Goal: Information Seeking & Learning: Understand process/instructions

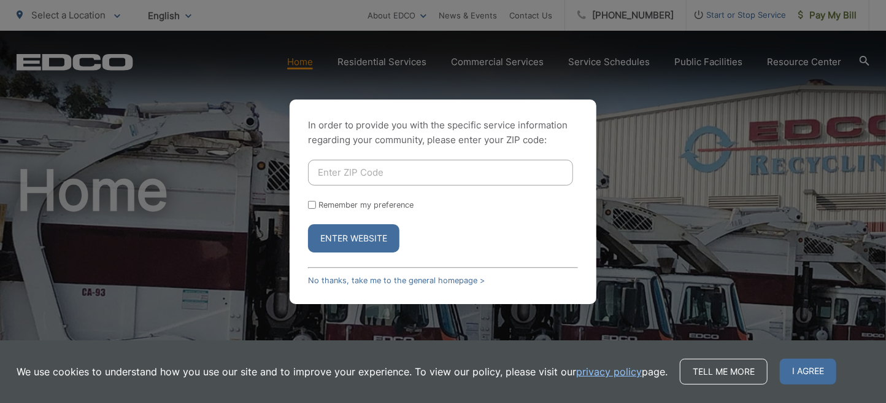
click at [509, 160] on input "Enter ZIP Code" at bounding box center [440, 173] width 265 height 26
type input "92115"
click at [308, 224] on button "Enter Website" at bounding box center [353, 238] width 91 height 28
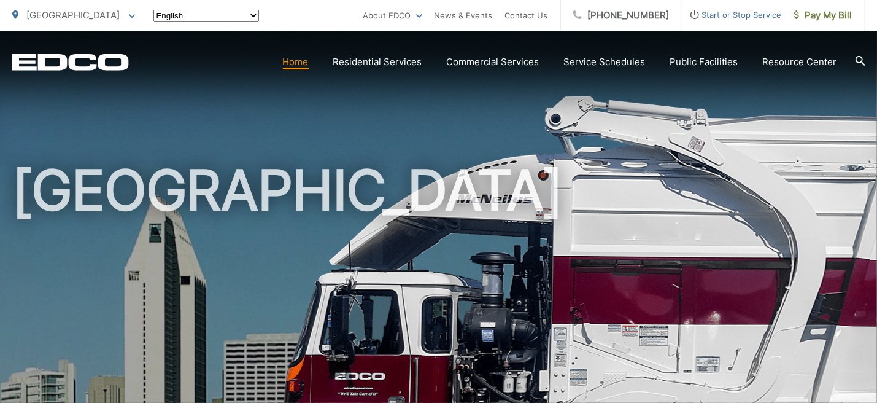
click at [358, 234] on h1 "[GEOGRAPHIC_DATA]" at bounding box center [438, 354] width 853 height 389
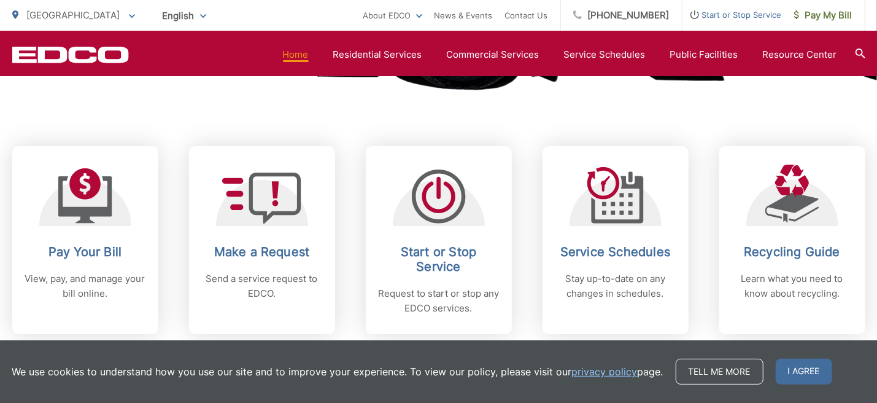
scroll to position [511, 0]
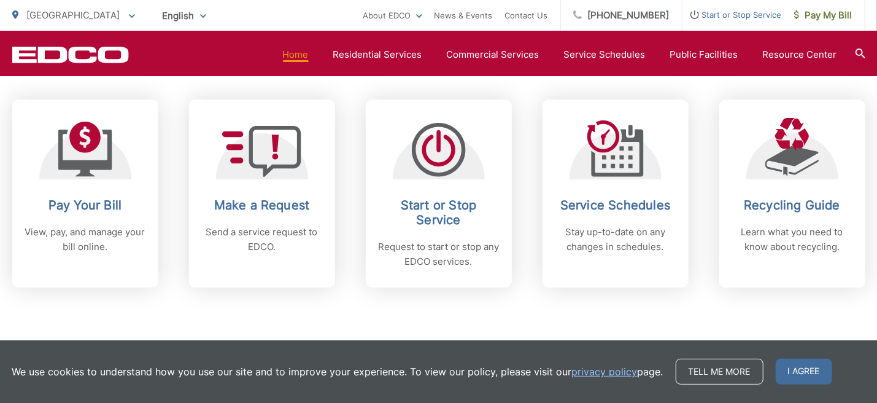
click at [602, 315] on div "Subscribe to EDCO service alerts, upcoming events & environmental news: Submit" at bounding box center [438, 363] width 853 height 153
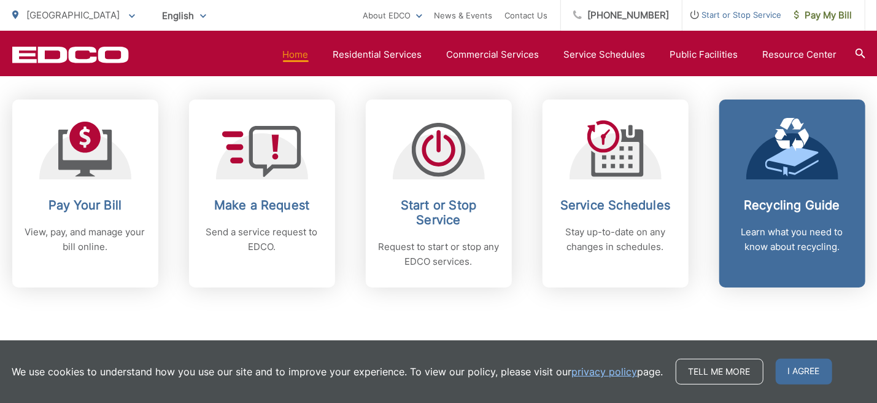
click at [806, 214] on div "Recycling Guide Learn what you need to know about recycling." at bounding box center [793, 226] width 122 height 56
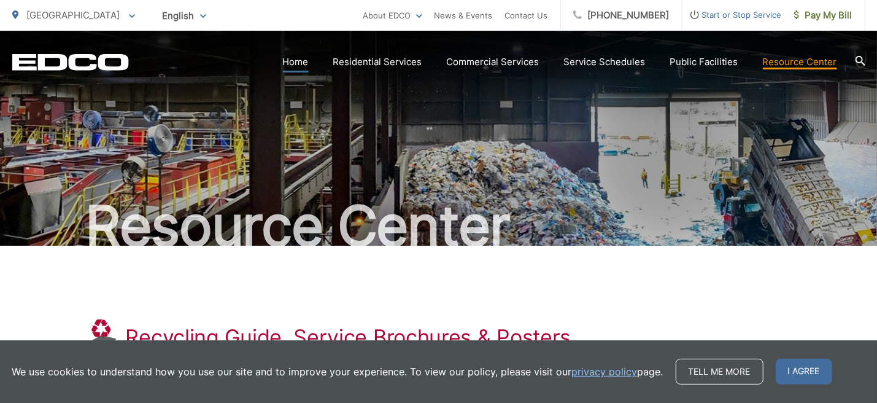
click at [309, 58] on link "Home" at bounding box center [296, 62] width 26 height 15
